Goal: Task Accomplishment & Management: Manage account settings

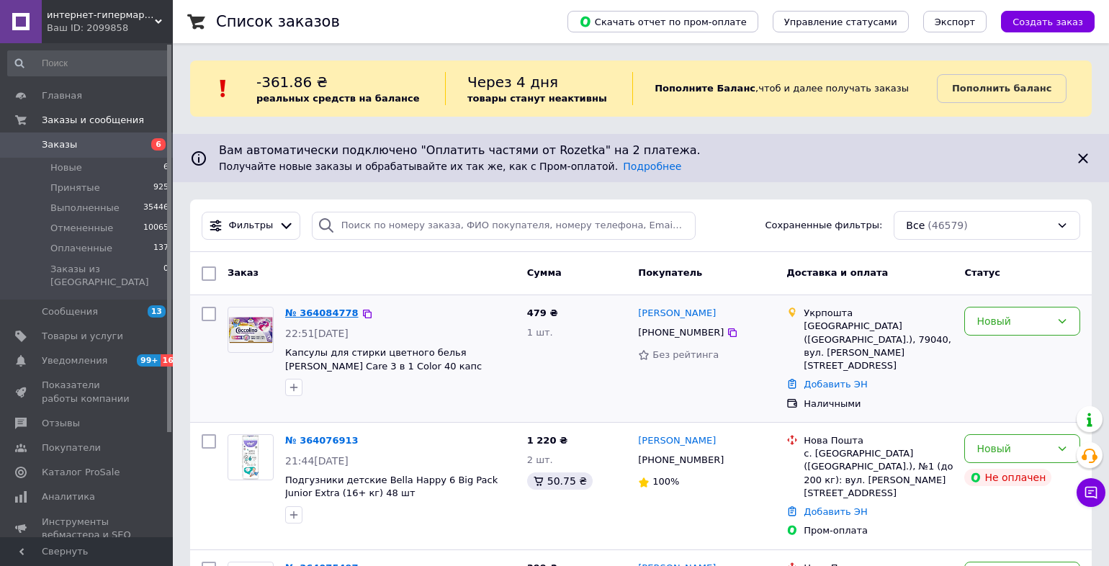
click at [301, 311] on link "№ 364084778" at bounding box center [321, 313] width 73 height 11
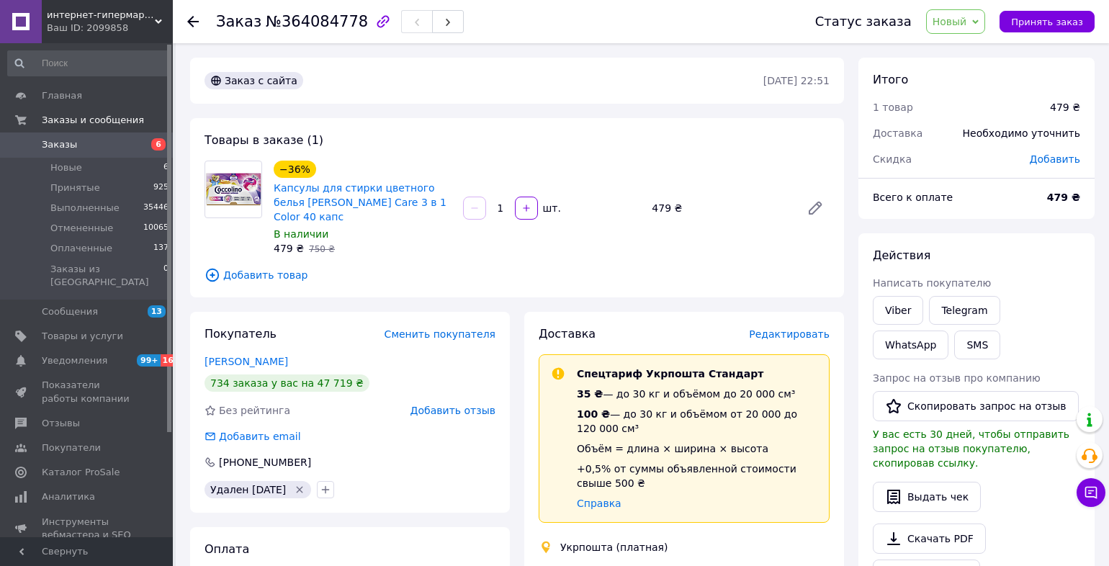
click at [785, 328] on span "Редактировать" at bounding box center [789, 334] width 81 height 12
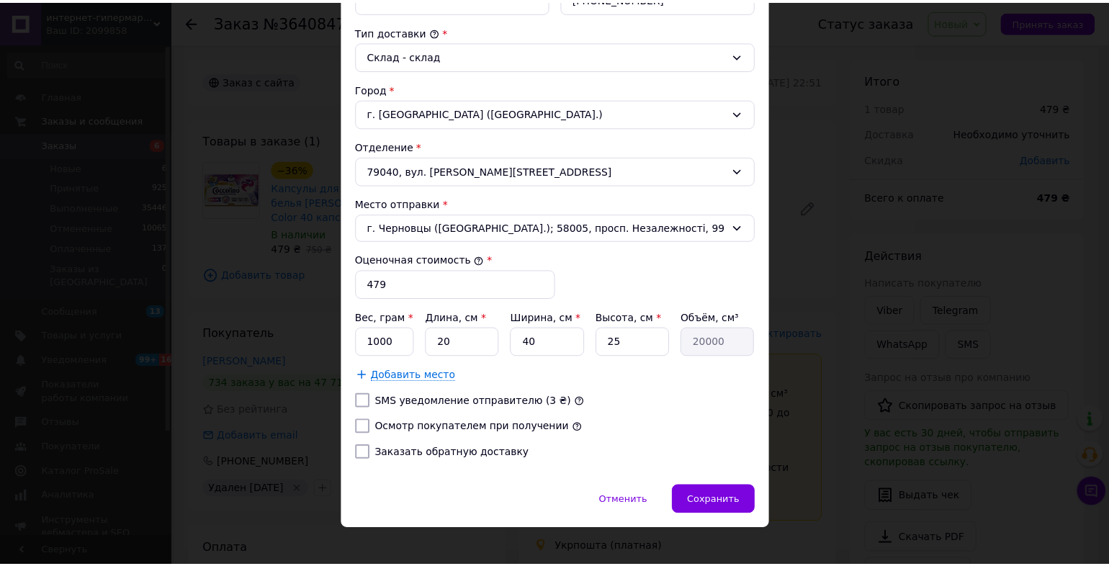
scroll to position [387, 0]
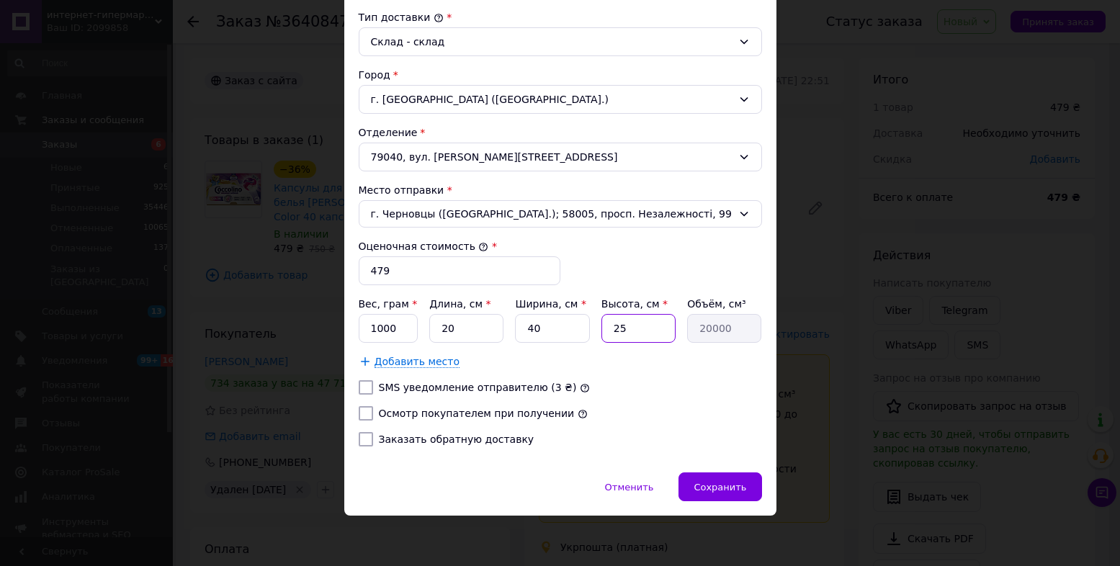
click at [640, 329] on input "25" at bounding box center [638, 328] width 74 height 29
type input "2"
type input "1600"
type input "1"
type input "800"
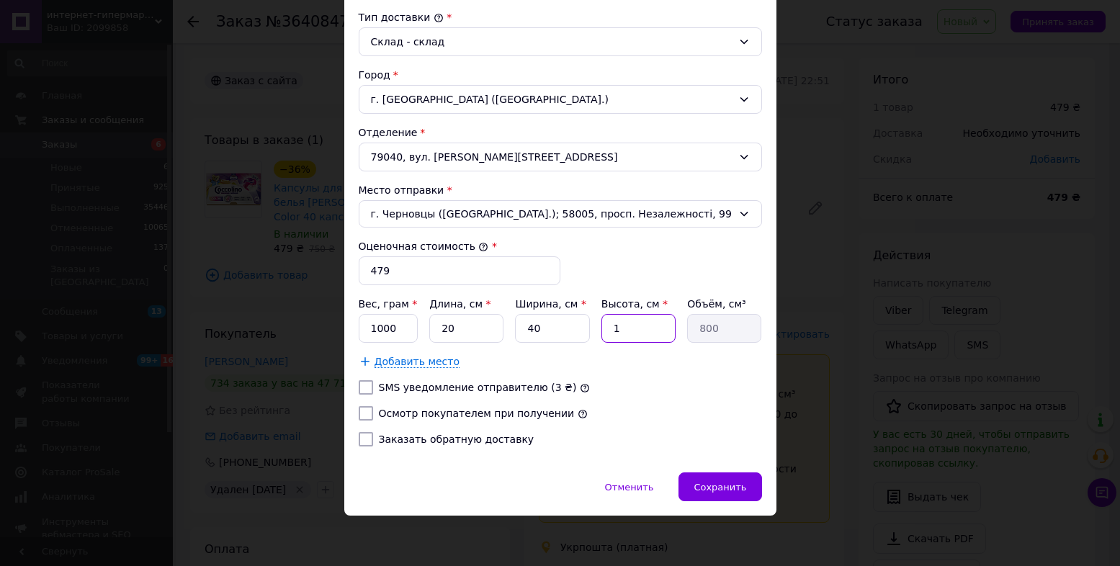
type input "10"
type input "8000"
type input "10"
click at [546, 339] on input "40" at bounding box center [552, 328] width 74 height 29
type input "4"
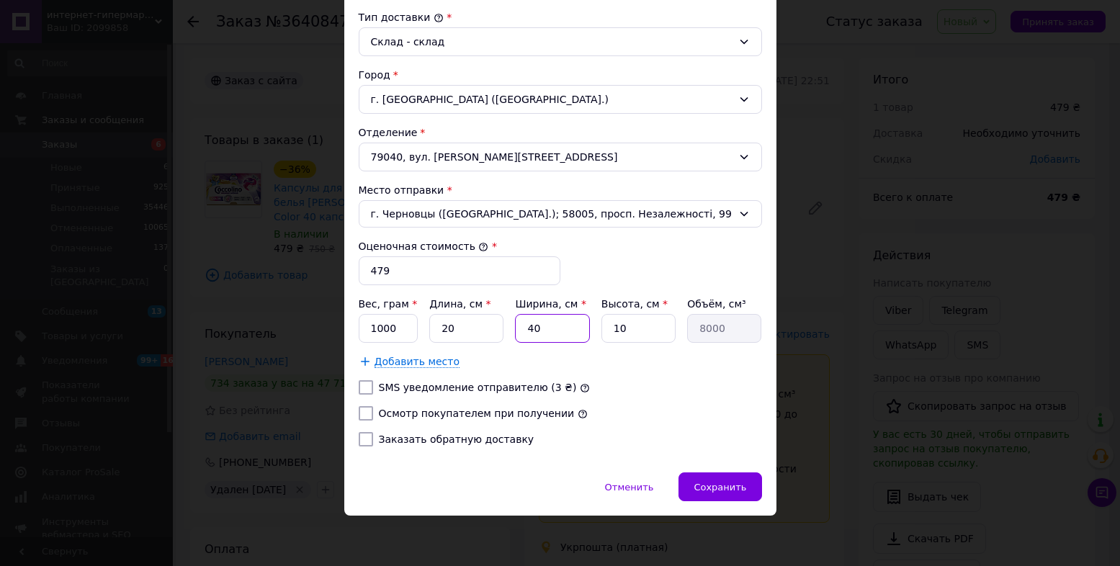
type input "800"
type input "1"
type input "200"
type input "10"
type input "2000"
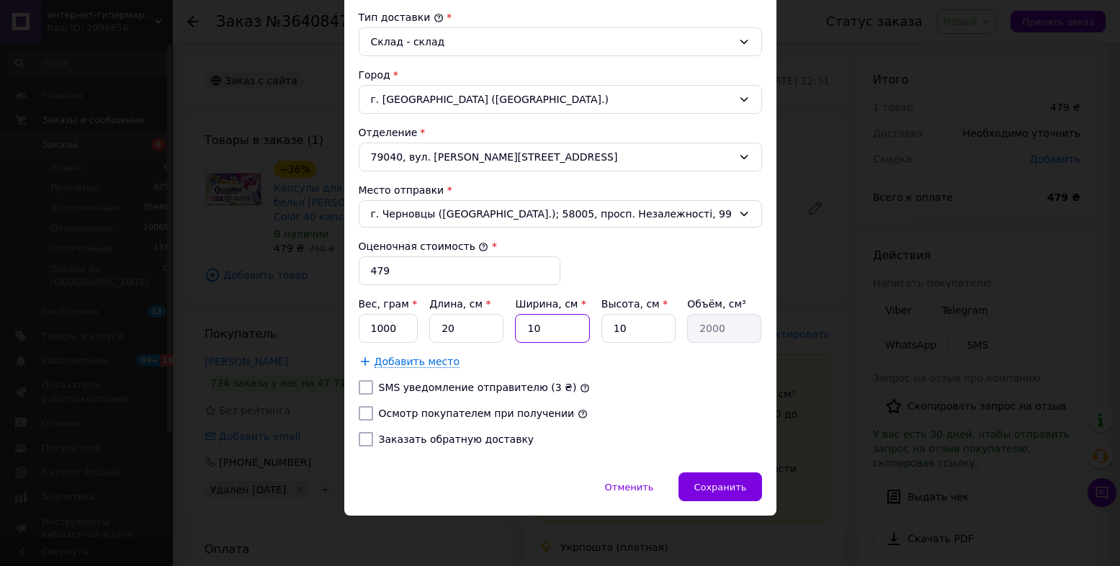
type input "10"
click at [481, 336] on input "20" at bounding box center [466, 328] width 74 height 29
type input "2"
type input "200"
type input "1"
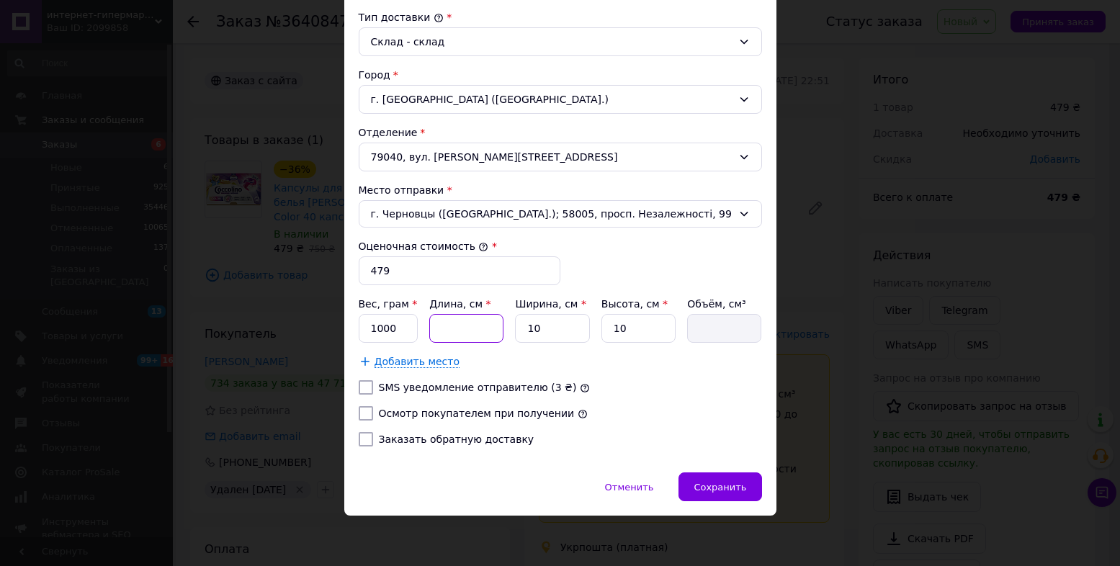
type input "100"
type input "10"
type input "1000"
type input "10"
click at [409, 334] on input "1000" at bounding box center [389, 328] width 60 height 29
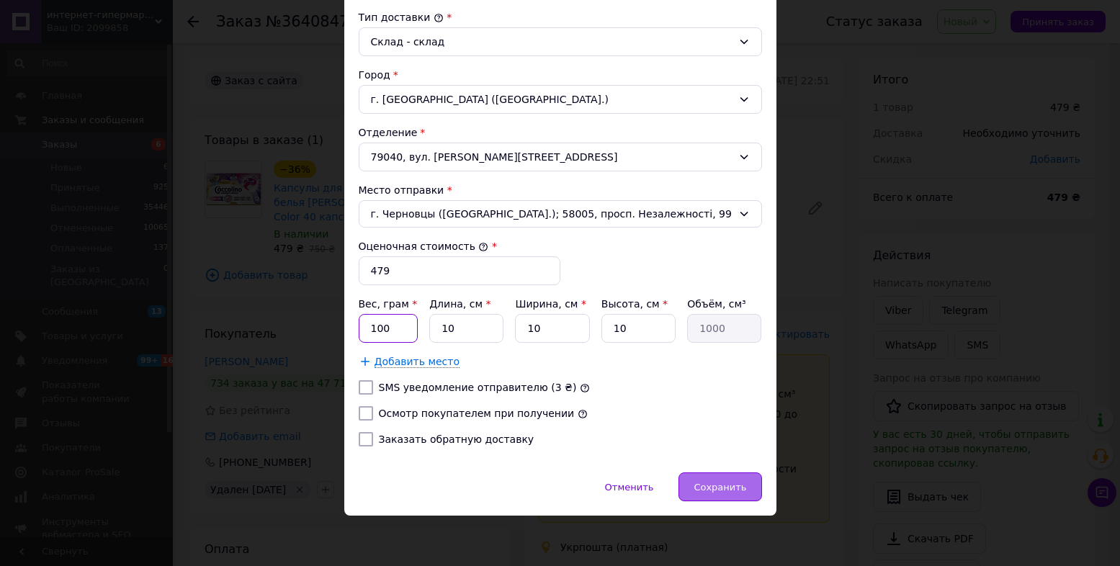
type input "100"
click at [703, 484] on span "Сохранить" at bounding box center [720, 487] width 53 height 11
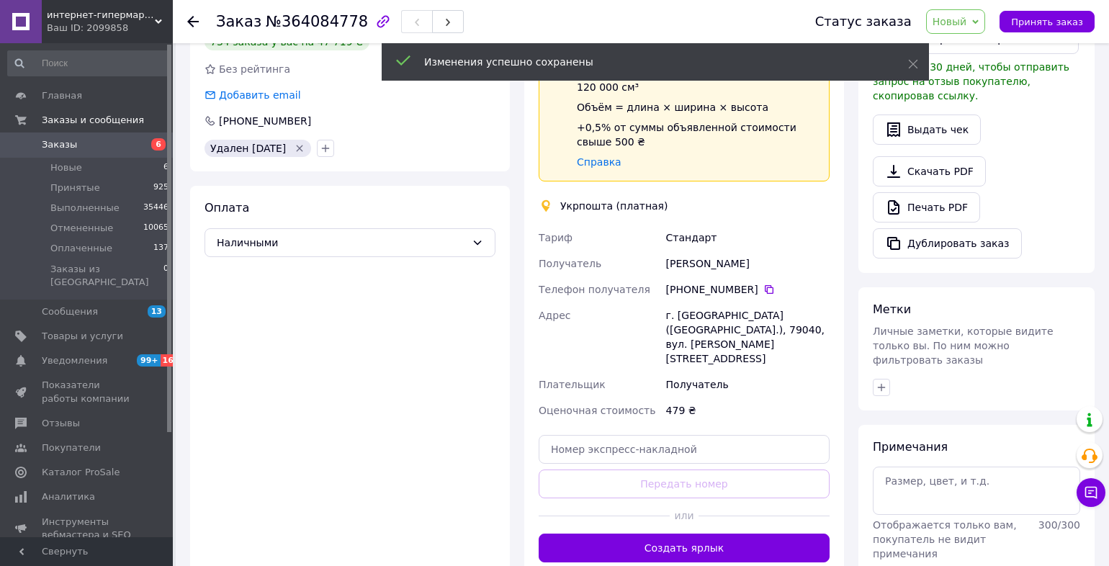
scroll to position [360, 0]
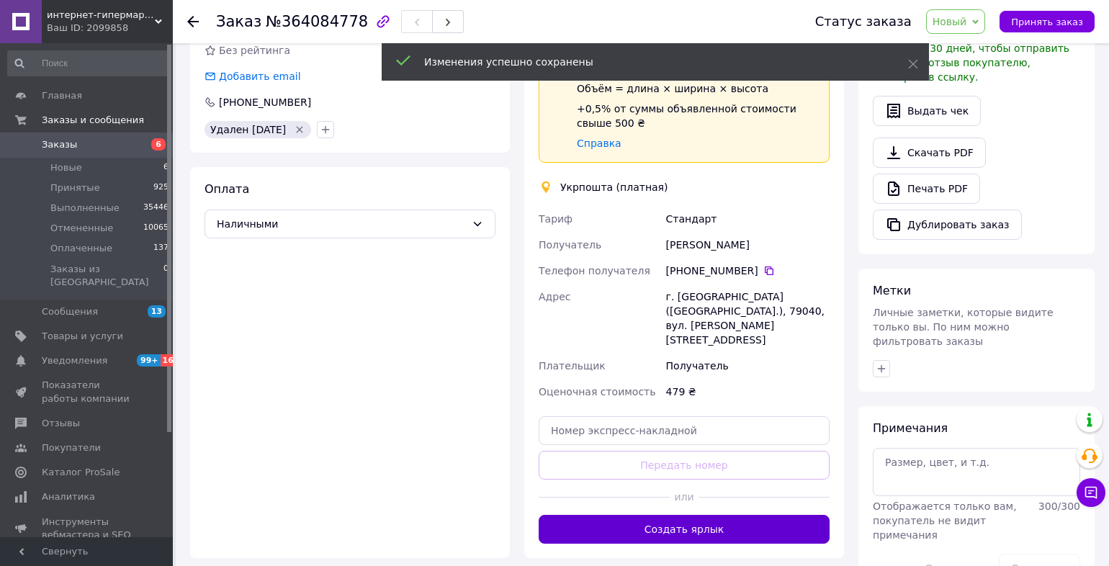
click at [714, 515] on button "Создать ярлык" at bounding box center [684, 529] width 291 height 29
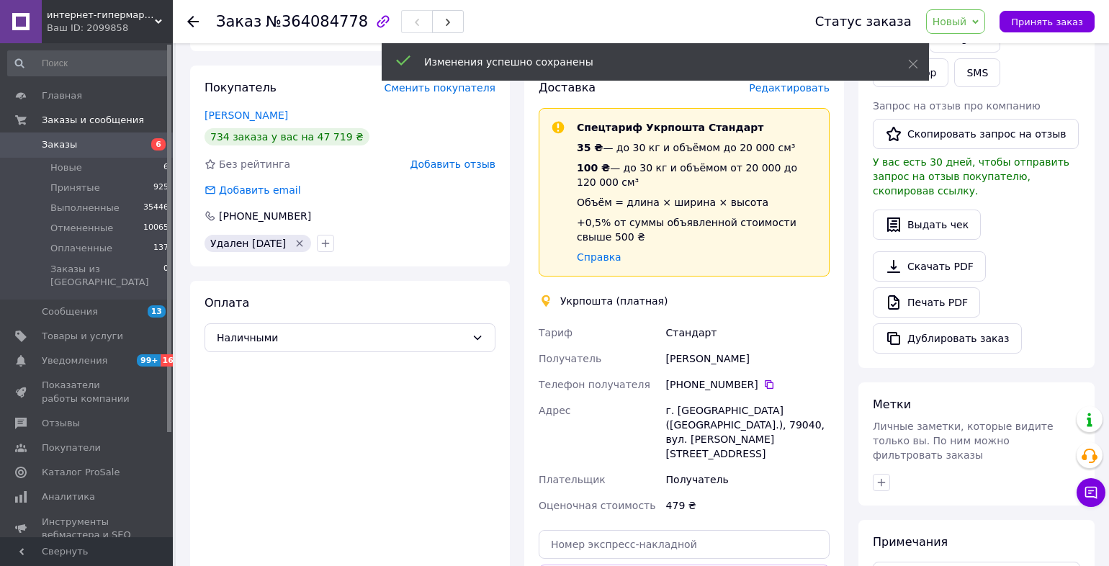
scroll to position [216, 0]
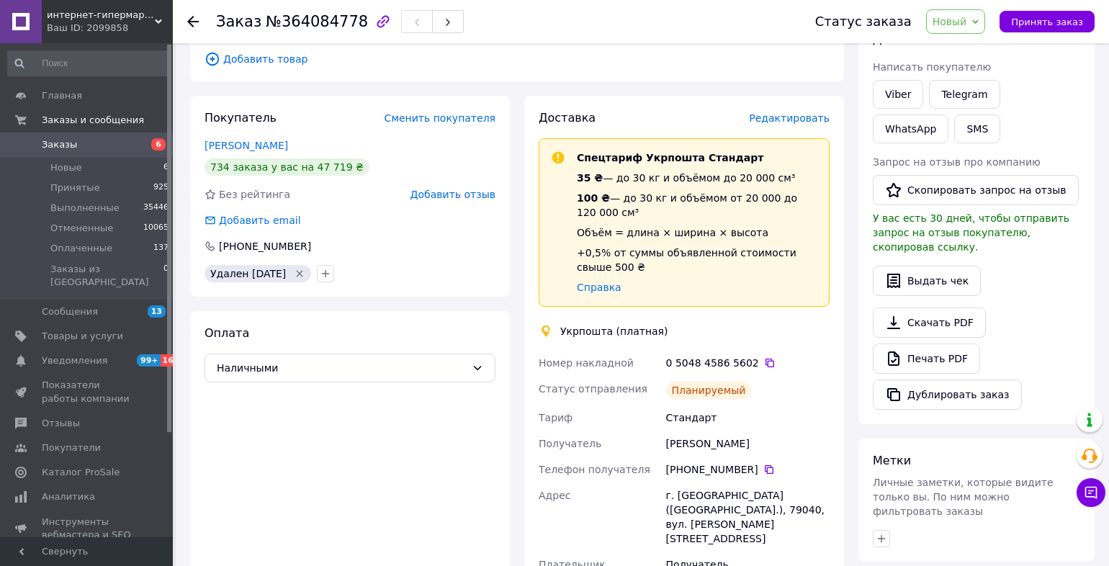
click at [702, 356] on div "0 5048 4586 5602" at bounding box center [748, 363] width 164 height 14
click at [764, 357] on icon at bounding box center [770, 363] width 12 height 12
drag, startPoint x: 395, startPoint y: 62, endPoint x: 284, endPoint y: 64, distance: 111.7
click at [58, 142] on span "Заказы" at bounding box center [59, 144] width 35 height 13
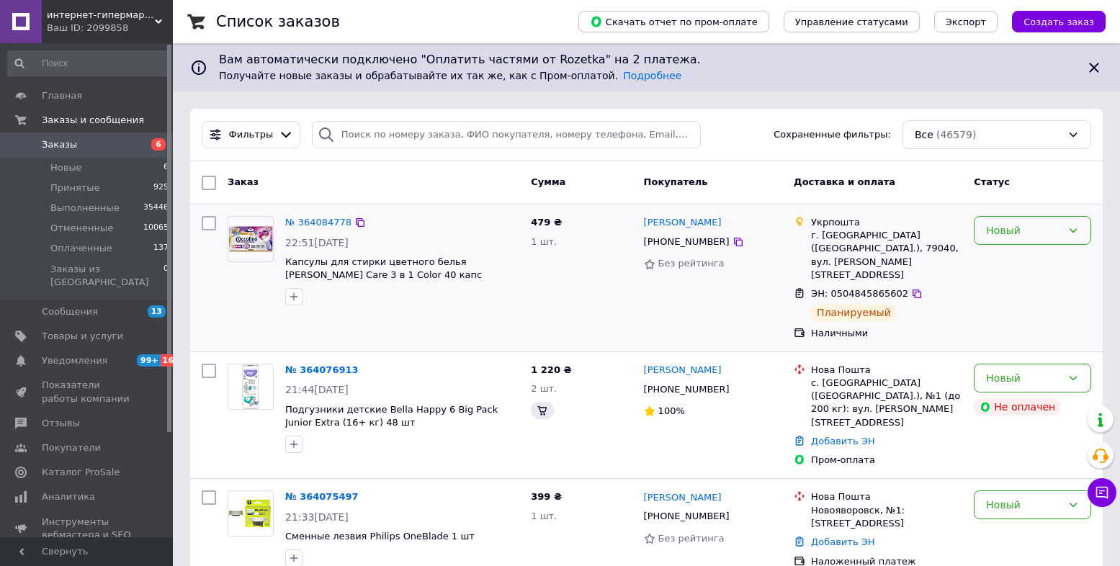
click at [1047, 242] on div "Новый" at bounding box center [1032, 230] width 117 height 29
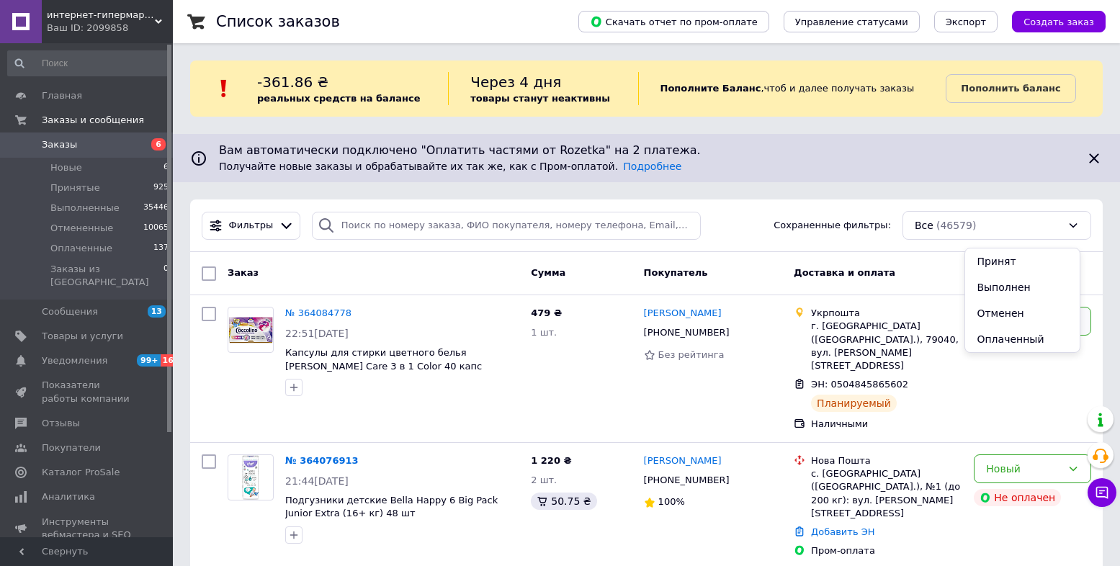
click at [996, 287] on li "Выполнен" at bounding box center [1022, 287] width 115 height 26
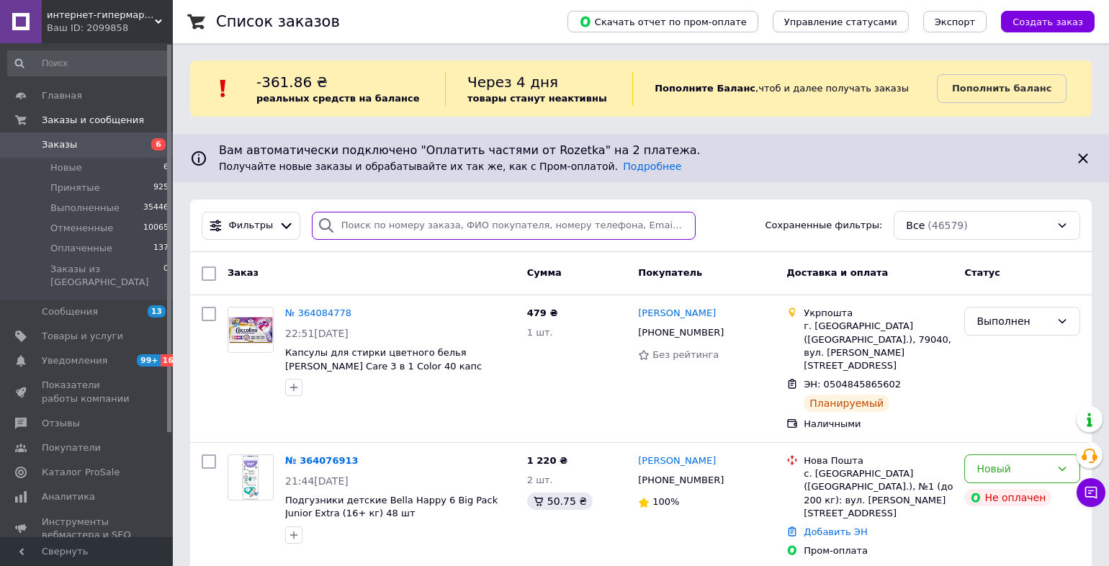
click at [398, 225] on input "search" at bounding box center [504, 226] width 384 height 28
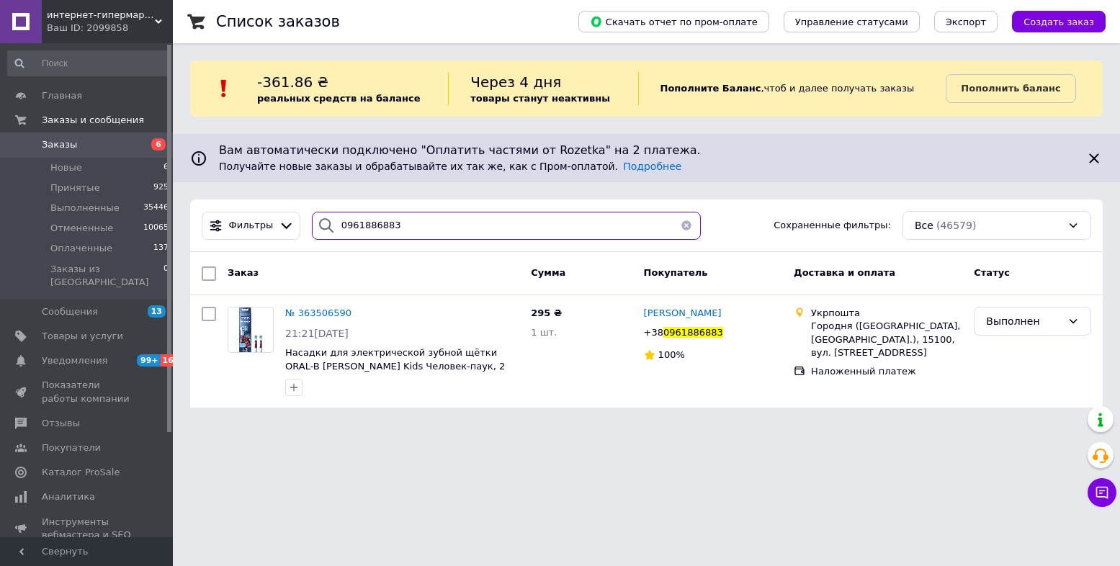
type input "0961886883"
click at [70, 145] on span "Заказы" at bounding box center [59, 144] width 35 height 13
